Goal: Task Accomplishment & Management: Manage account settings

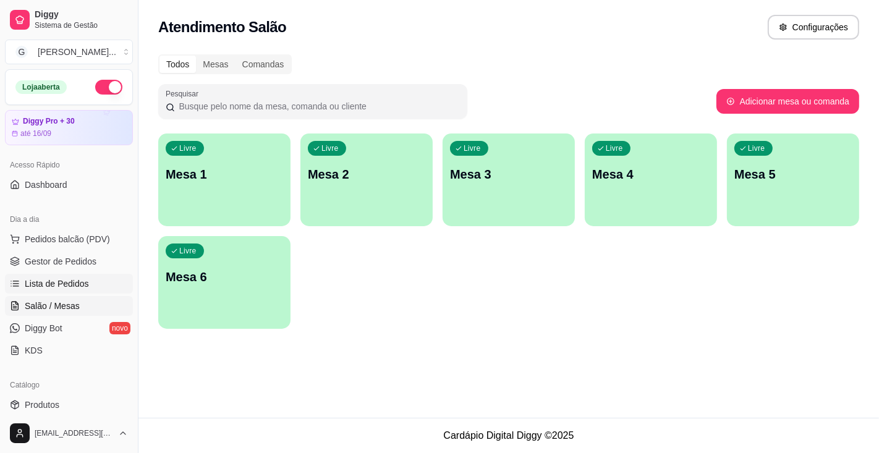
click at [88, 279] on link "Lista de Pedidos" at bounding box center [69, 284] width 128 height 20
click at [94, 284] on link "Lista de Pedidos" at bounding box center [69, 284] width 128 height 20
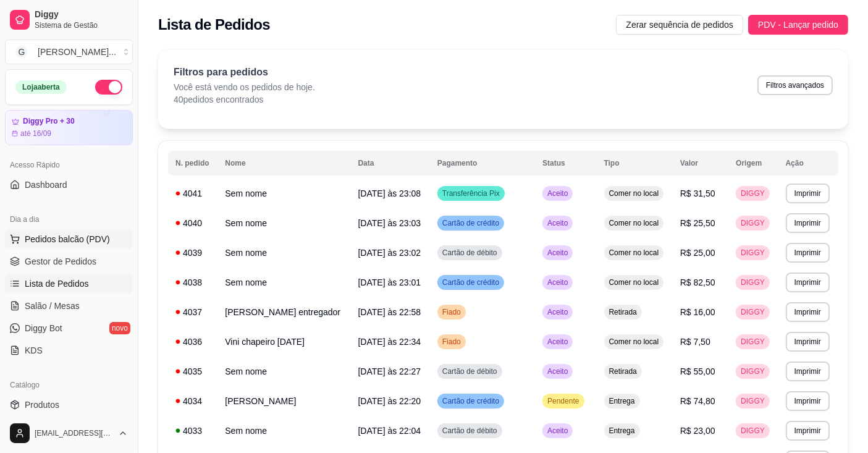
click at [85, 242] on span "Pedidos balcão (PDV)" at bounding box center [67, 239] width 85 height 12
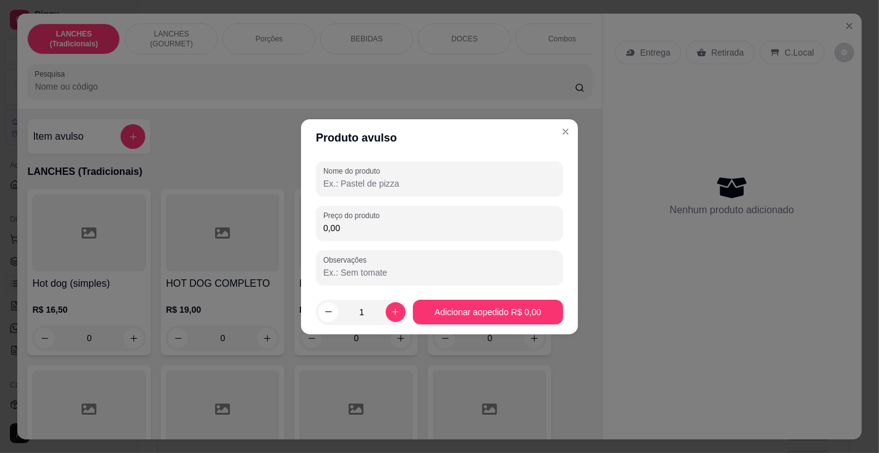
click at [409, 182] on input "Nome do produto" at bounding box center [439, 183] width 232 height 12
type input "saches"
click at [371, 231] on input "0,00" at bounding box center [439, 228] width 232 height 12
type input "6,00"
click at [458, 316] on p "R$ 22,50" at bounding box center [490, 309] width 114 height 12
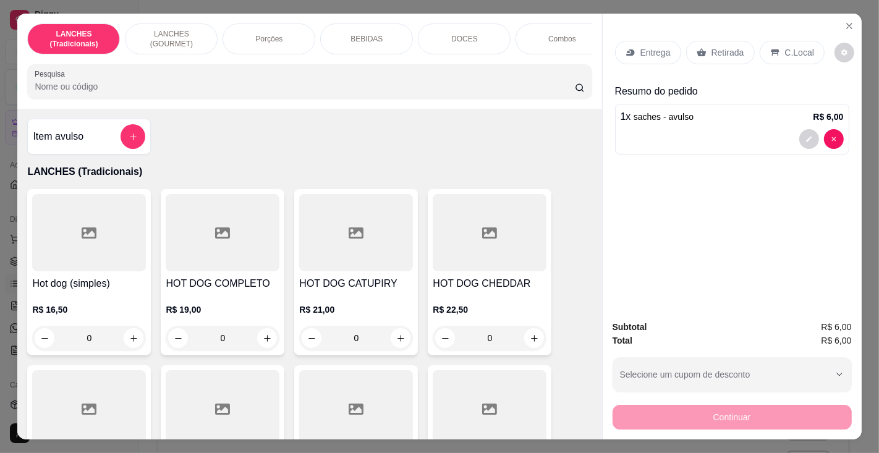
click at [722, 46] on p "Retirada" at bounding box center [727, 52] width 33 height 12
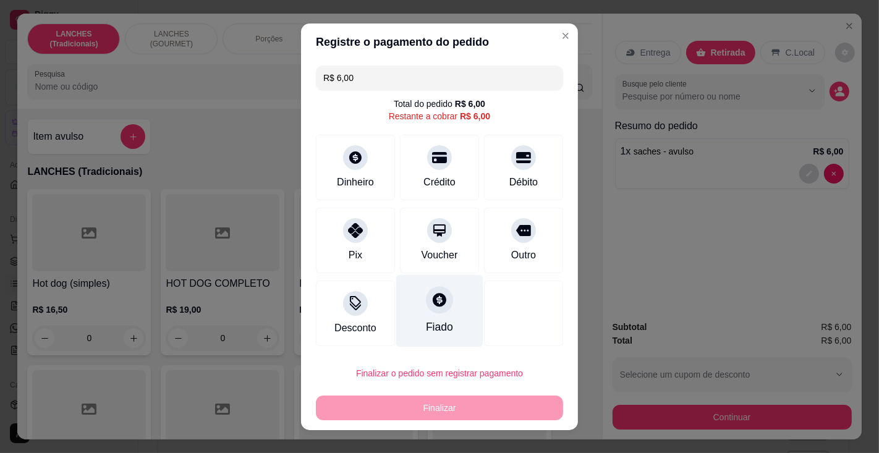
click at [437, 313] on div "Fiado" at bounding box center [439, 310] width 87 height 72
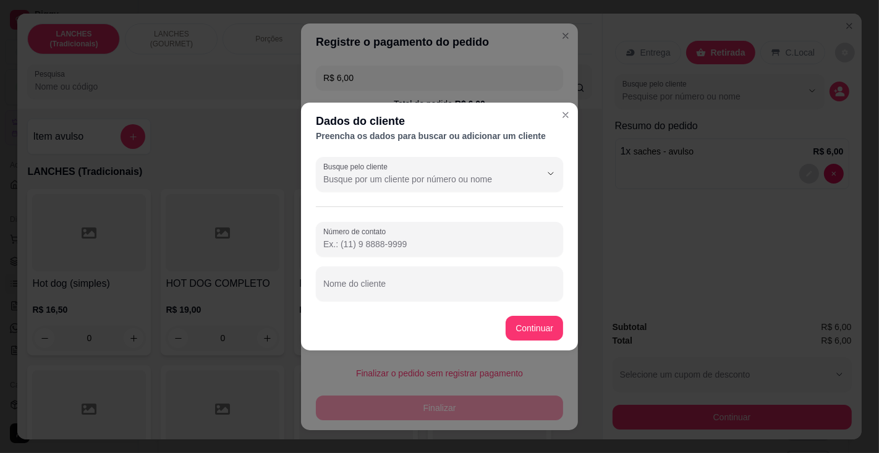
click at [396, 176] on input "Busque pelo cliente" at bounding box center [422, 179] width 198 height 12
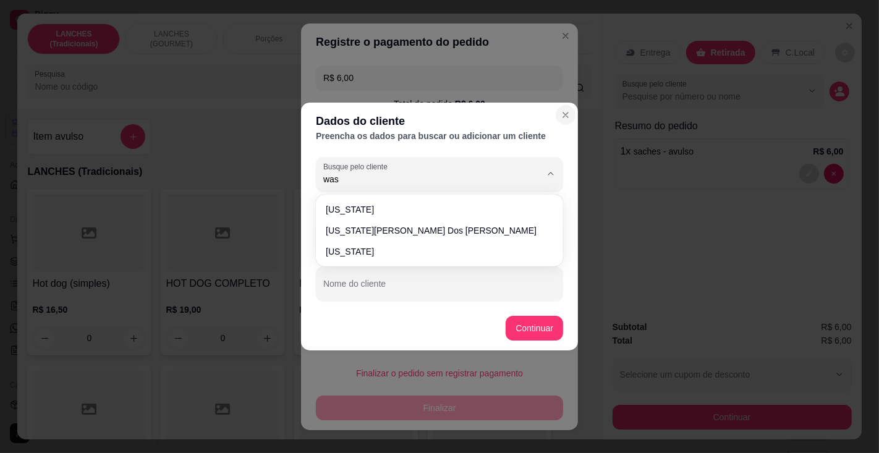
click at [421, 227] on span "[US_STATE][PERSON_NAME] dos [PERSON_NAME]" at bounding box center [433, 230] width 215 height 12
type input "[US_STATE][PERSON_NAME] dos [PERSON_NAME]"
type input "[PHONE_NUMBER]"
type input "[US_STATE][PERSON_NAME] dos [PERSON_NAME]"
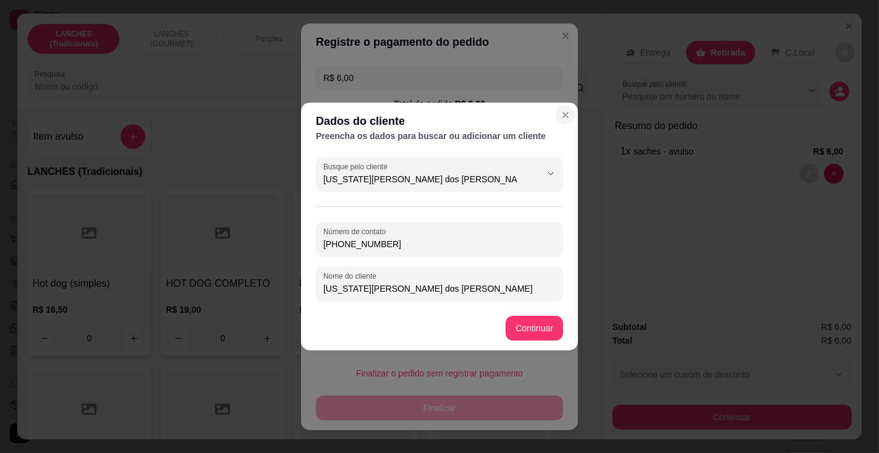
click at [535, 332] on div "R$ 6,00 Total do pedido R$ 6,00 Restante a cobrar R$ 6,00 Dinheiro Crédito Débi…" at bounding box center [439, 206] width 277 height 291
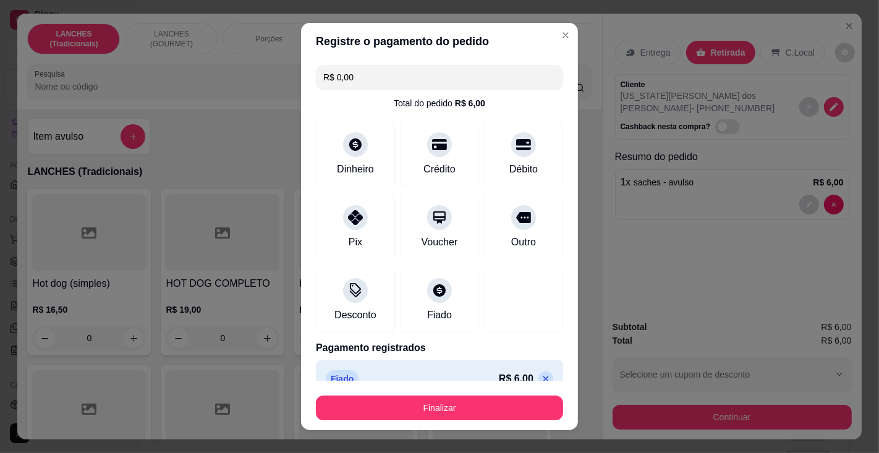
click at [465, 407] on button "Finalizar" at bounding box center [439, 408] width 247 height 25
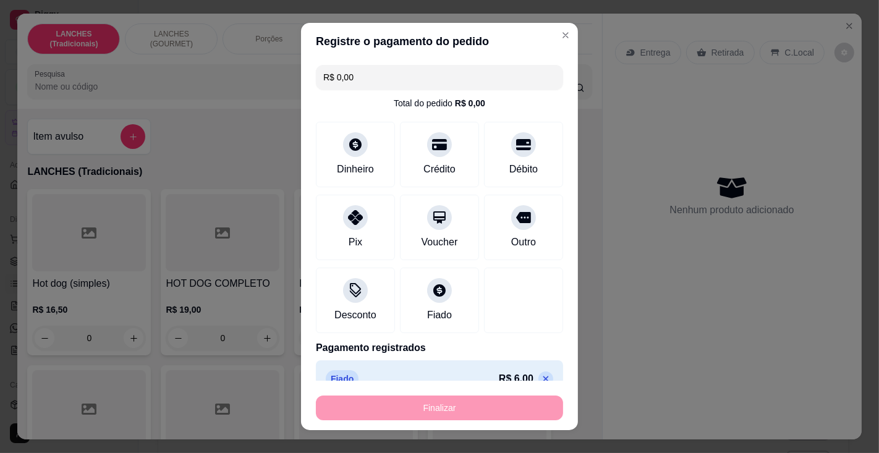
type input "-R$ 6,00"
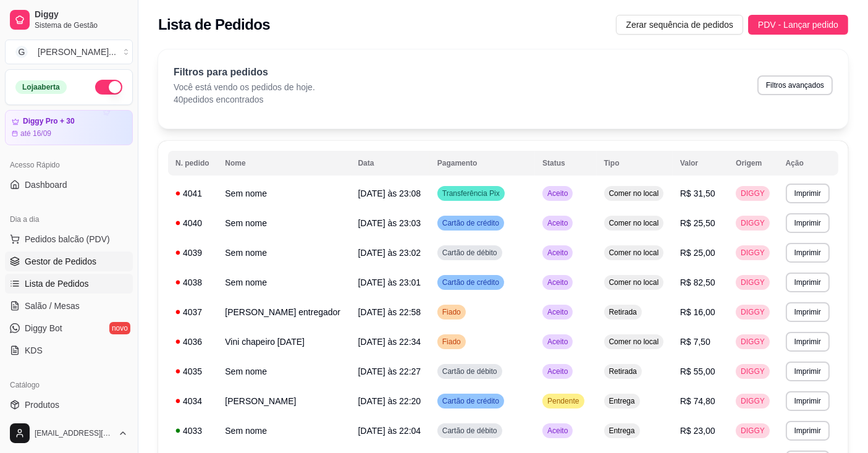
click at [48, 263] on span "Gestor de Pedidos" at bounding box center [61, 261] width 72 height 12
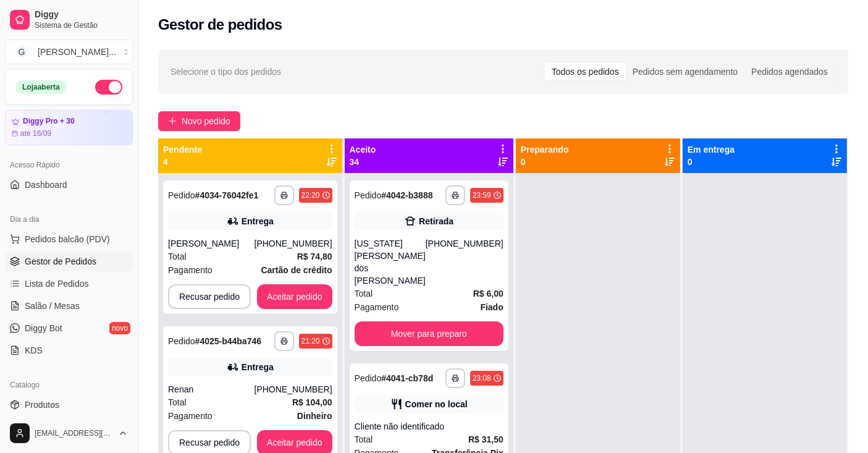
click at [337, 147] on icon at bounding box center [331, 148] width 11 height 11
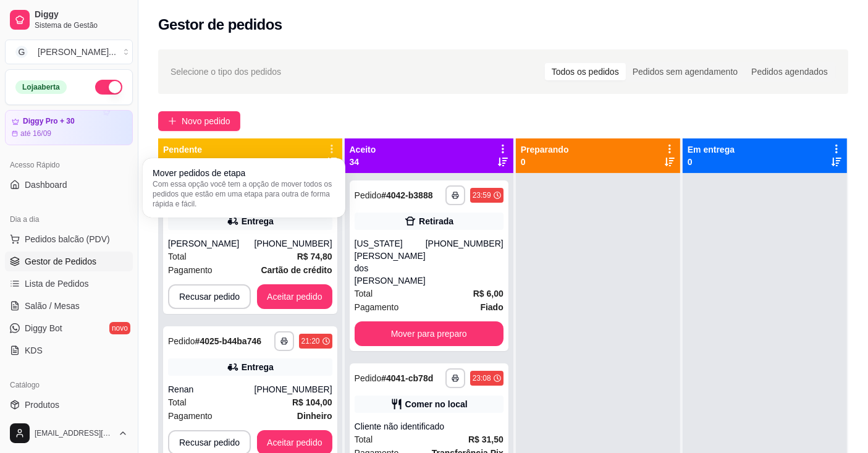
click at [325, 184] on span "Com essa opção você tem a opção de mover todos os pedidos que estão em uma etap…" at bounding box center [244, 194] width 183 height 30
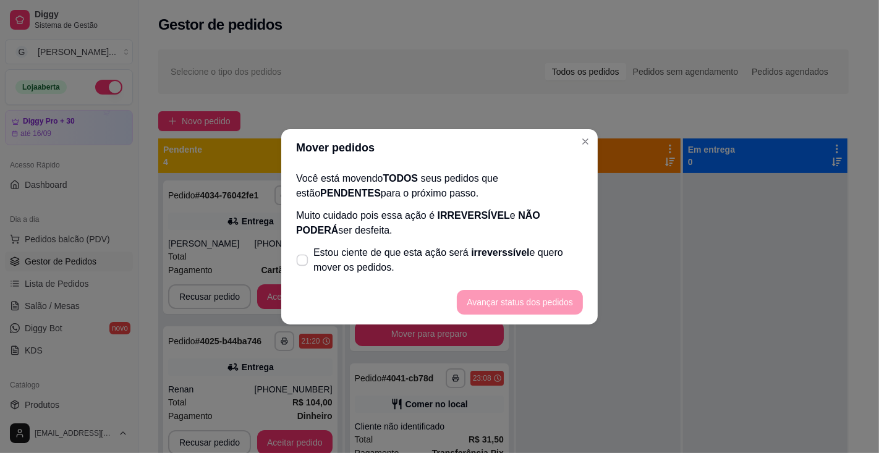
click at [456, 253] on span "Estou ciente de que esta ação será irreverssível e quero mover os pedidos." at bounding box center [447, 260] width 269 height 30
click at [303, 262] on input "Estou ciente de que esta ação será irreverssível e quero mover os pedidos." at bounding box center [299, 266] width 8 height 8
checkbox input "true"
click at [514, 296] on button "Avançar status dos pedidos" at bounding box center [520, 302] width 126 height 25
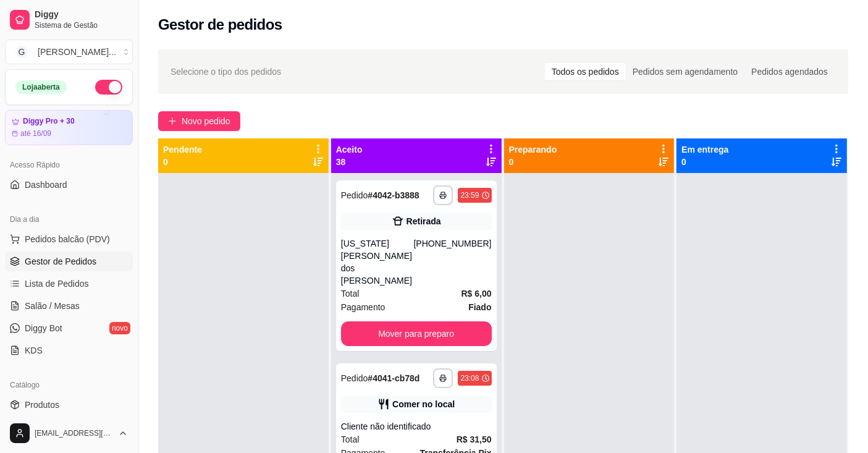
click at [490, 145] on icon at bounding box center [491, 149] width 2 height 9
click at [491, 150] on icon at bounding box center [491, 148] width 11 height 11
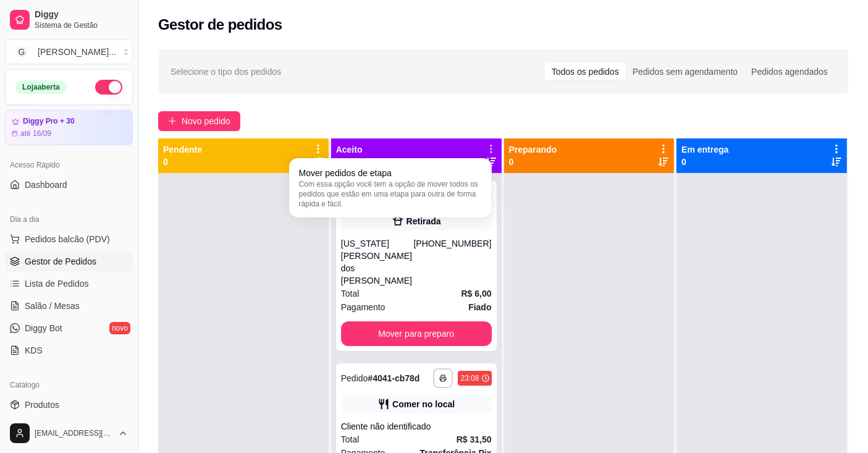
click at [462, 184] on span "Com essa opção você tem a opção de mover todos os pedidos que estão em uma etap…" at bounding box center [390, 194] width 183 height 30
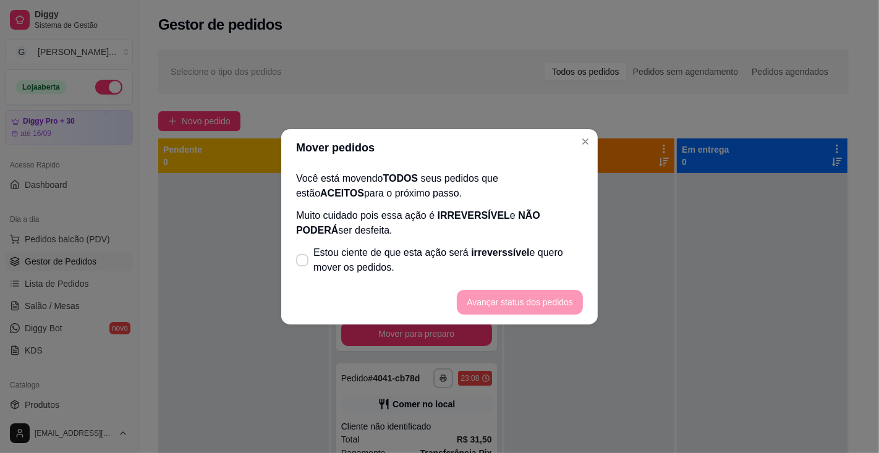
click at [485, 252] on span "irreverssível" at bounding box center [500, 252] width 58 height 11
click at [303, 262] on input "Estou ciente de que esta ação será irreverssível e quero mover os pedidos." at bounding box center [299, 266] width 8 height 8
checkbox input "true"
click at [520, 301] on button "Avançar status dos pedidos" at bounding box center [520, 302] width 126 height 25
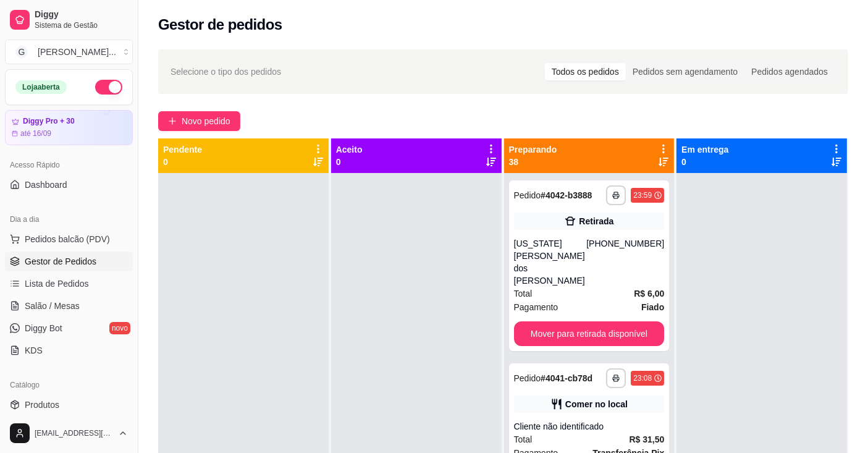
click at [661, 145] on icon at bounding box center [663, 148] width 11 height 11
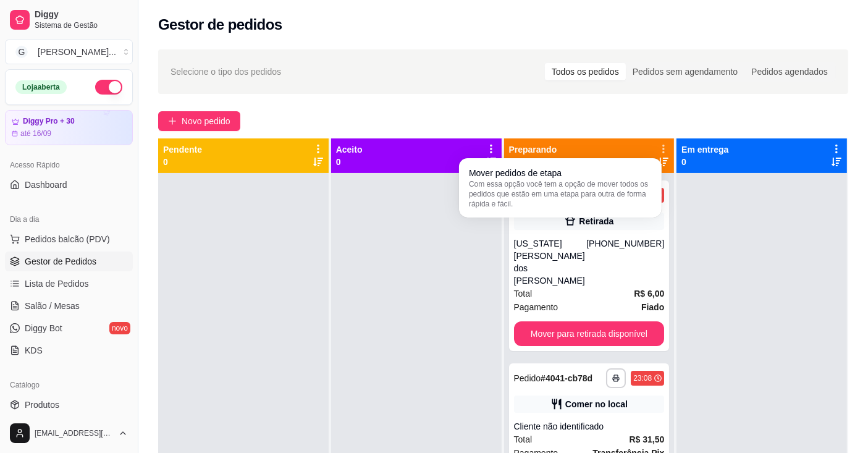
click at [650, 184] on span "Com essa opção você tem a opção de mover todos os pedidos que estão em uma etap…" at bounding box center [560, 194] width 183 height 30
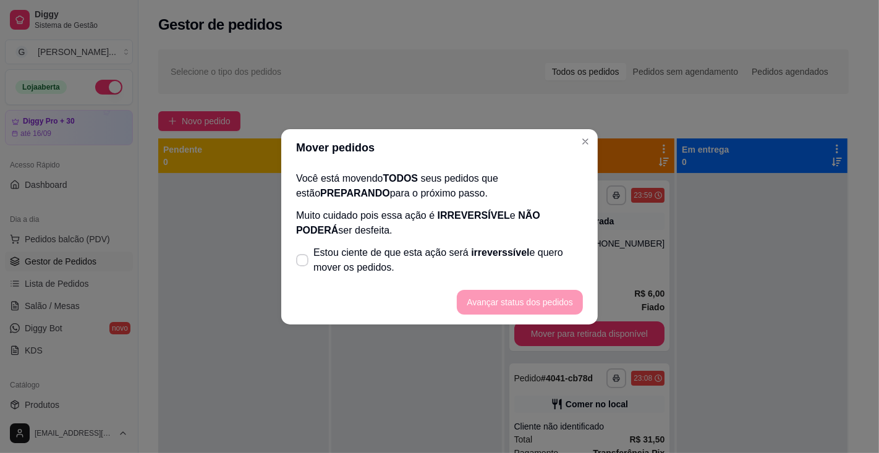
click at [504, 252] on span "irreverssível" at bounding box center [500, 252] width 58 height 11
click at [303, 262] on input "Estou ciente de que esta ação será irreverssível e quero mover os pedidos." at bounding box center [299, 266] width 8 height 8
checkbox input "true"
click at [526, 293] on button "Avançar status dos pedidos" at bounding box center [520, 302] width 126 height 25
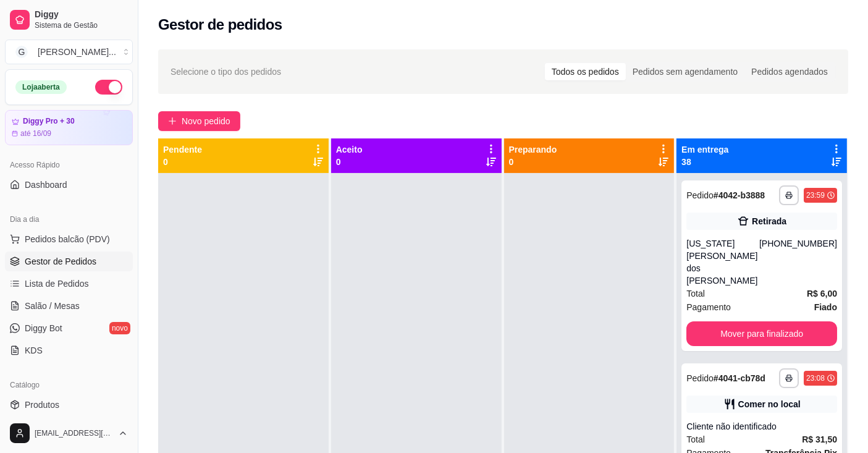
click at [836, 148] on icon at bounding box center [837, 149] width 2 height 9
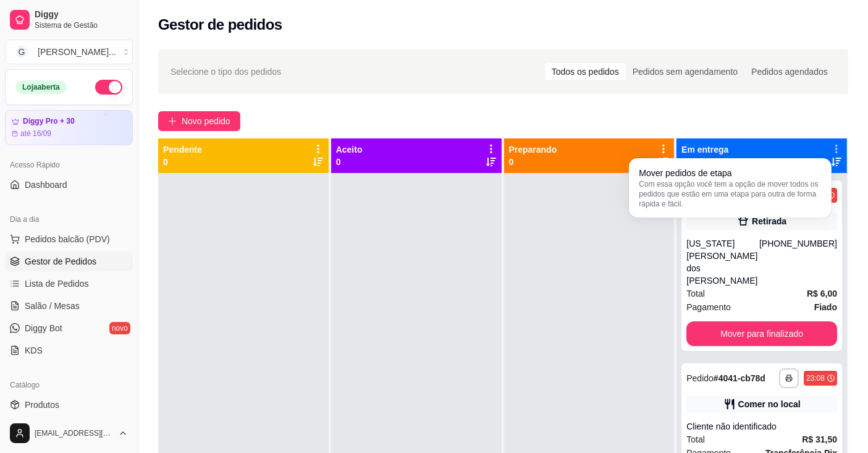
click at [794, 192] on span "Com essa opção você tem a opção de mover todos os pedidos que estão em uma etap…" at bounding box center [730, 194] width 183 height 30
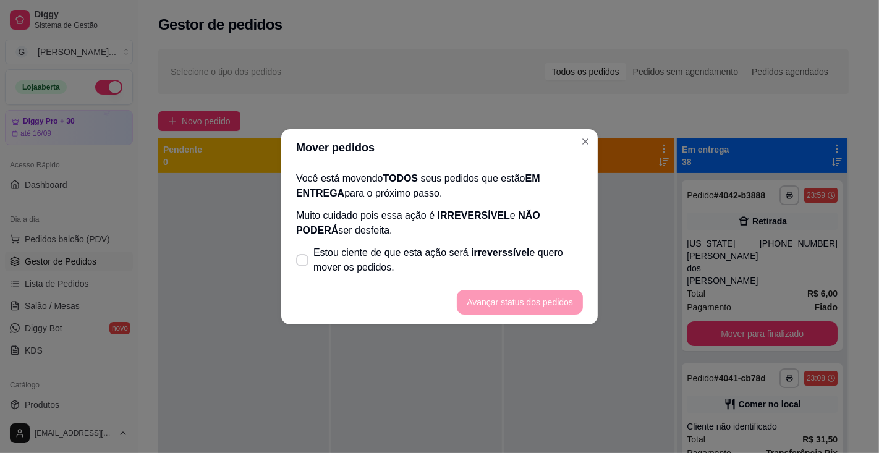
click at [464, 262] on span "Estou ciente de que esta ação será irreverssível e quero mover os pedidos." at bounding box center [447, 260] width 269 height 30
click at [303, 262] on input "Estou ciente de que esta ação será irreverssível e quero mover os pedidos." at bounding box center [299, 266] width 8 height 8
checkbox input "true"
click at [527, 301] on button "Avançar status dos pedidos" at bounding box center [520, 302] width 126 height 25
